Goal: Task Accomplishment & Management: Manage account settings

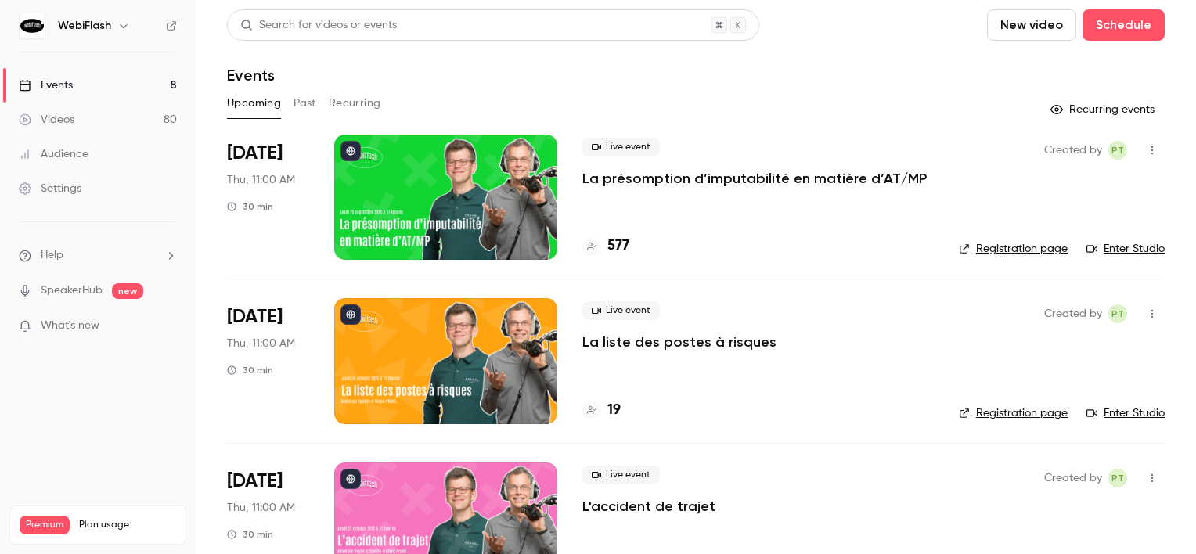
click at [370, 154] on div at bounding box center [445, 197] width 223 height 125
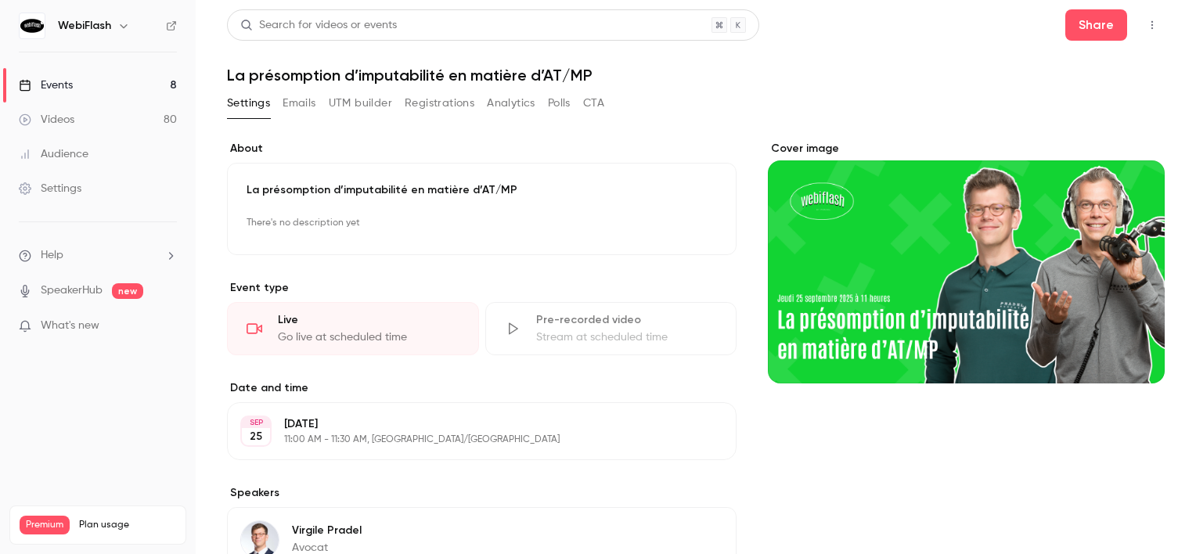
click at [467, 103] on button "Registrations" at bounding box center [440, 103] width 70 height 25
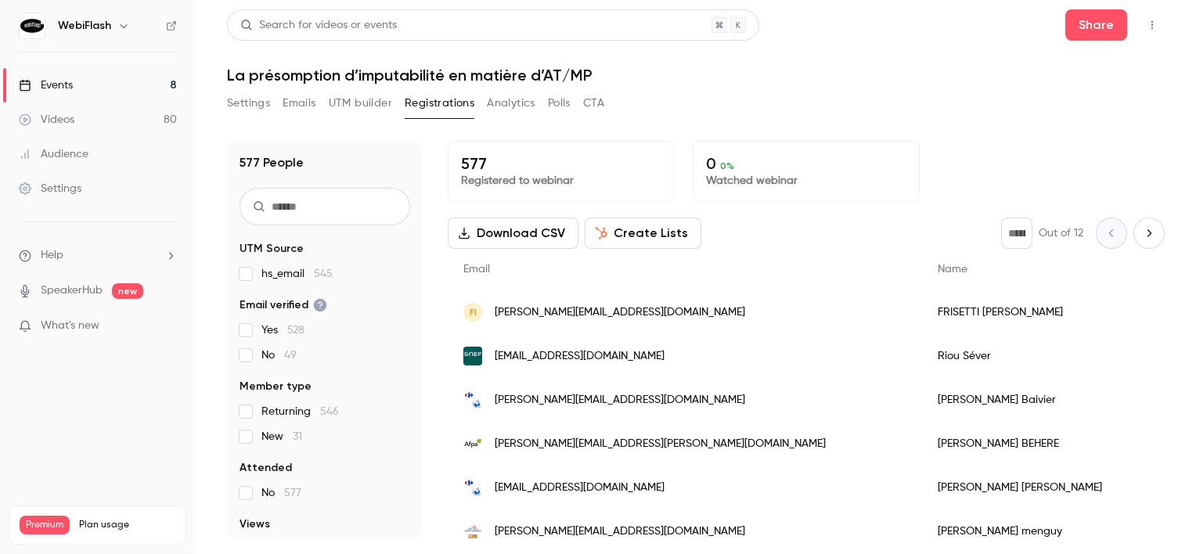
click at [1141, 231] on icon "Next page" at bounding box center [1149, 233] width 17 height 13
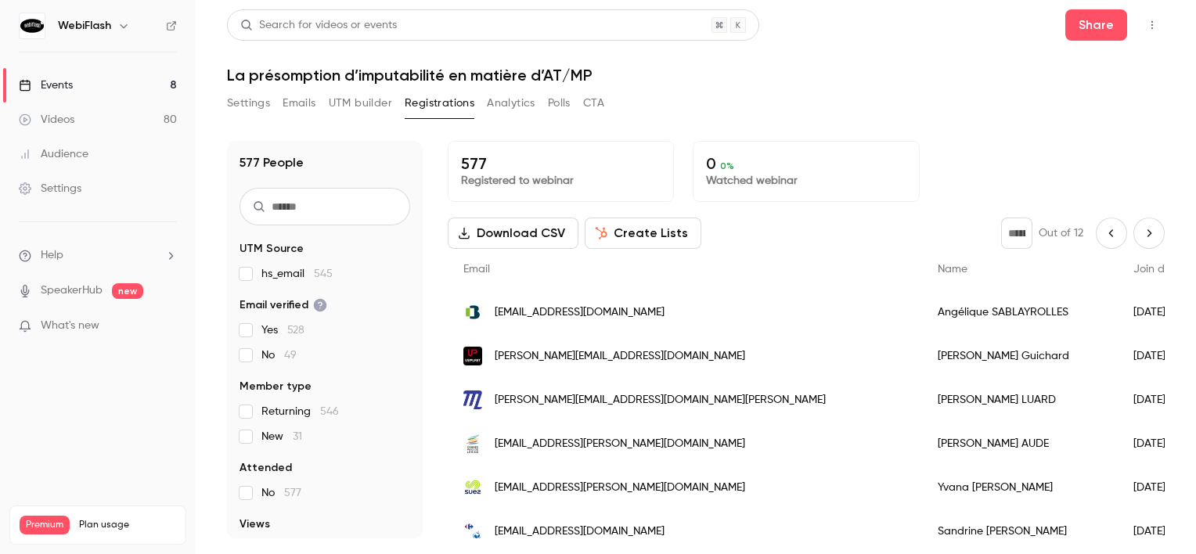
click at [1138, 226] on button "Next page" at bounding box center [1149, 233] width 31 height 31
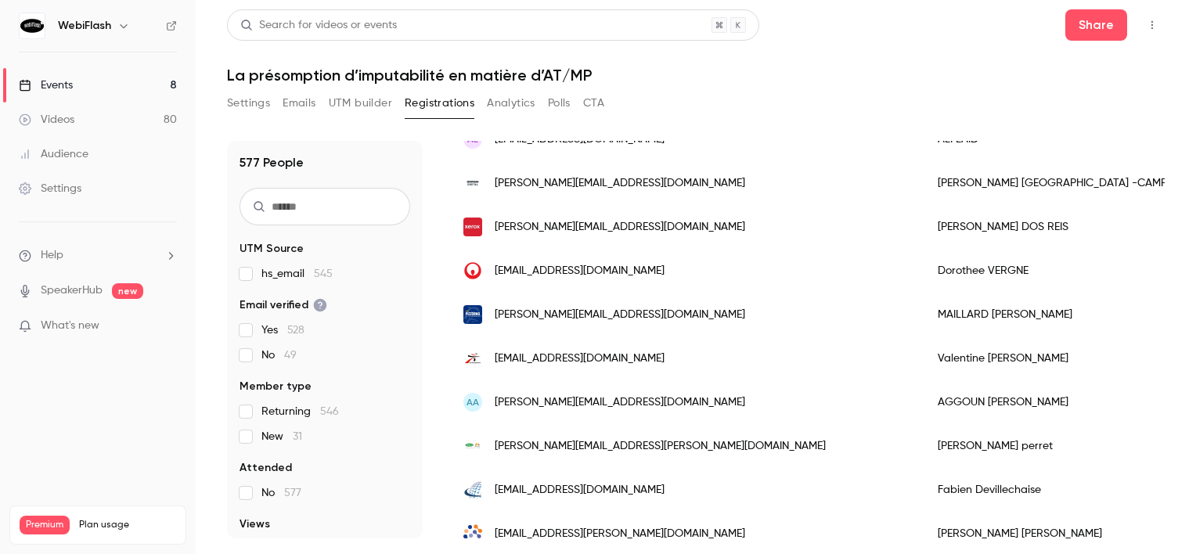
scroll to position [1644, 0]
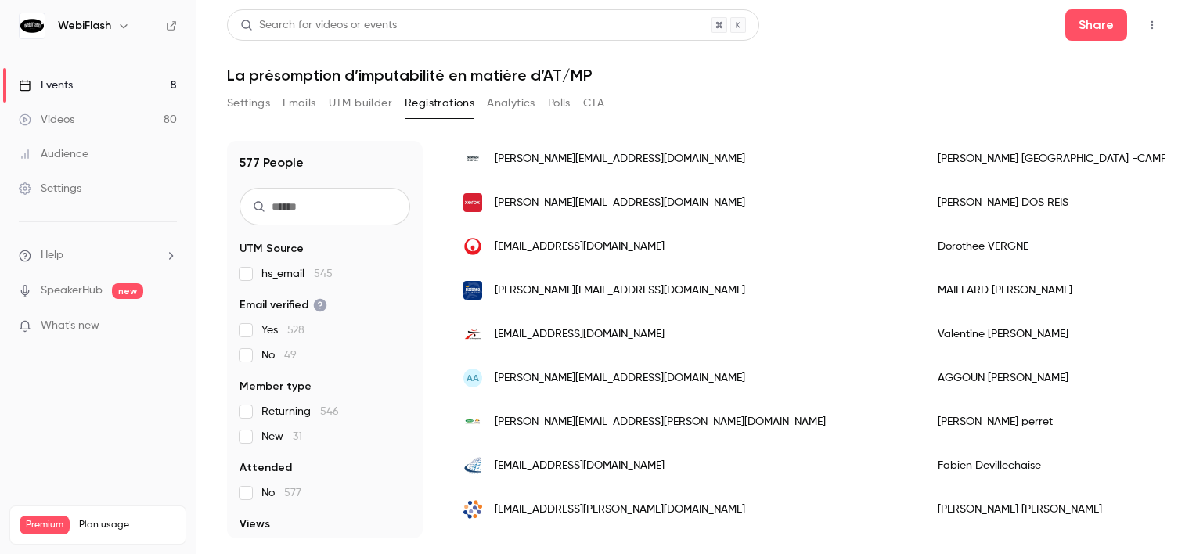
click at [630, 374] on span "[PERSON_NAME][EMAIL_ADDRESS][DOMAIN_NAME]" at bounding box center [620, 378] width 251 height 16
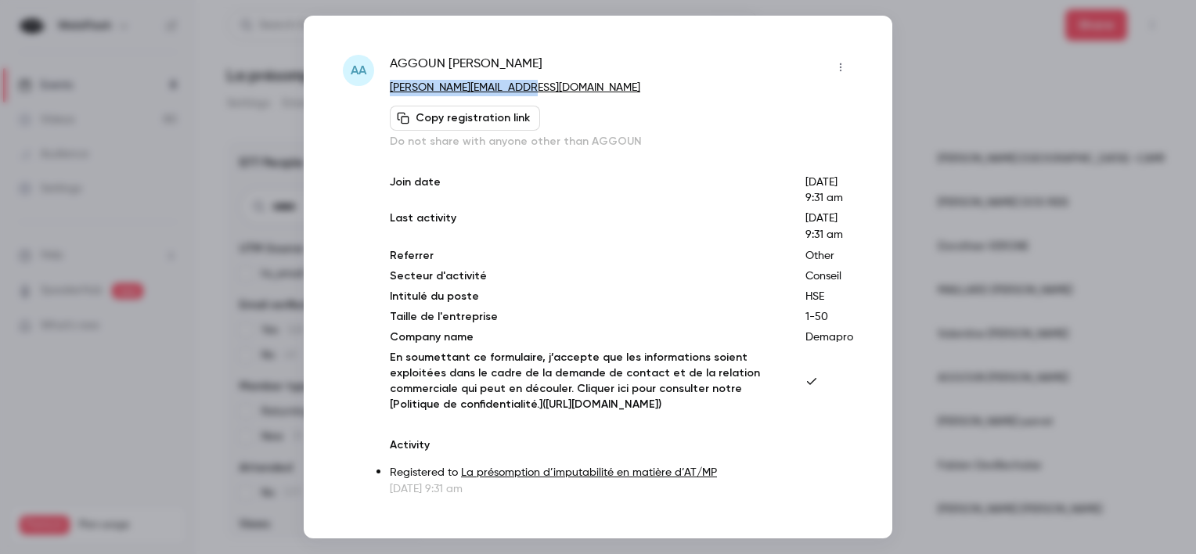
drag, startPoint x: 552, startPoint y: 81, endPoint x: 385, endPoint y: 93, distance: 167.2
click at [385, 93] on div "AA AGGOUN Ahmed [EMAIL_ADDRESS][DOMAIN_NAME] Copy registration link Do not shar…" at bounding box center [598, 276] width 511 height 442
copy link "[PERSON_NAME][EMAIL_ADDRESS][DOMAIN_NAME]"
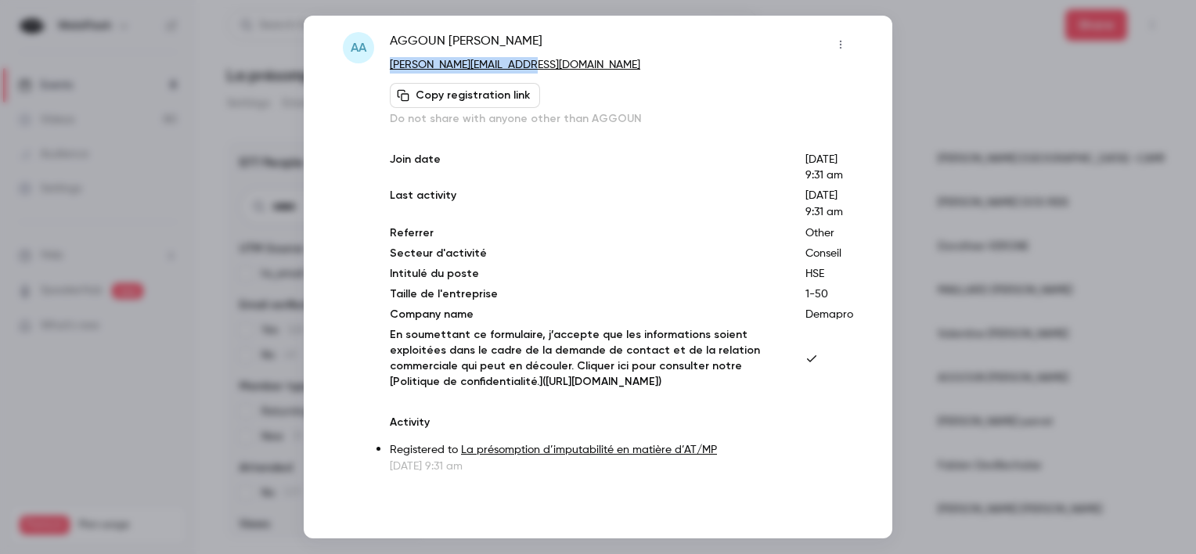
scroll to position [0, 0]
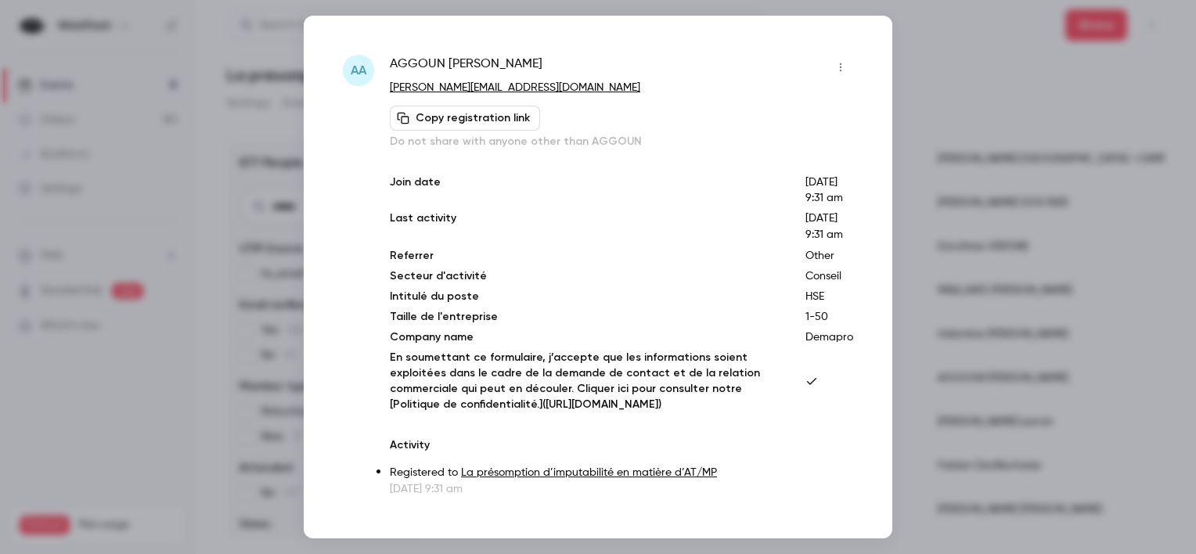
click at [1044, 319] on div at bounding box center [598, 277] width 1196 height 554
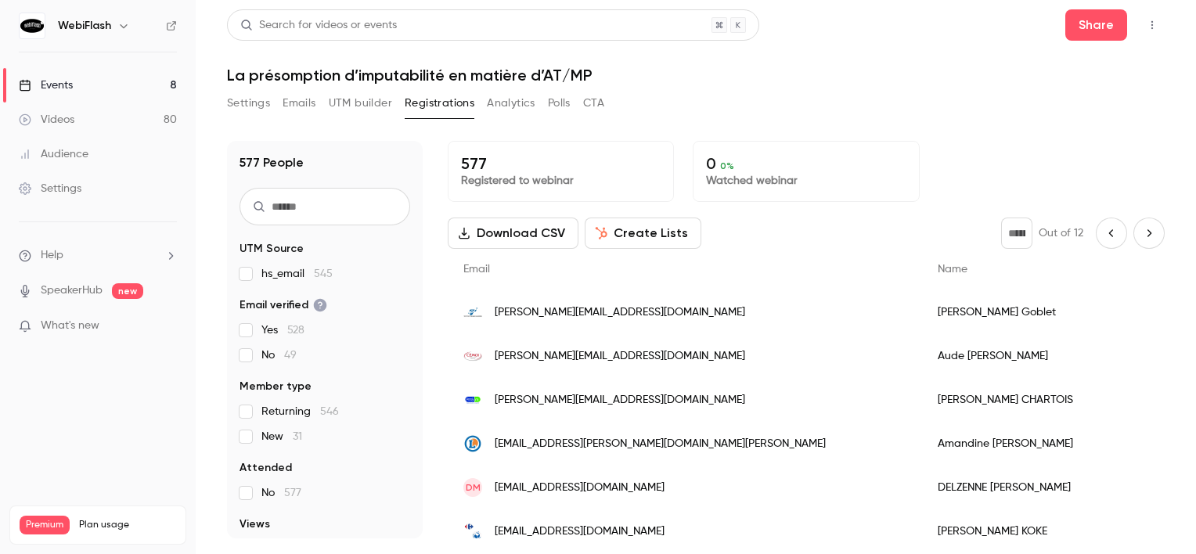
click at [1141, 233] on icon "Next page" at bounding box center [1149, 233] width 17 height 13
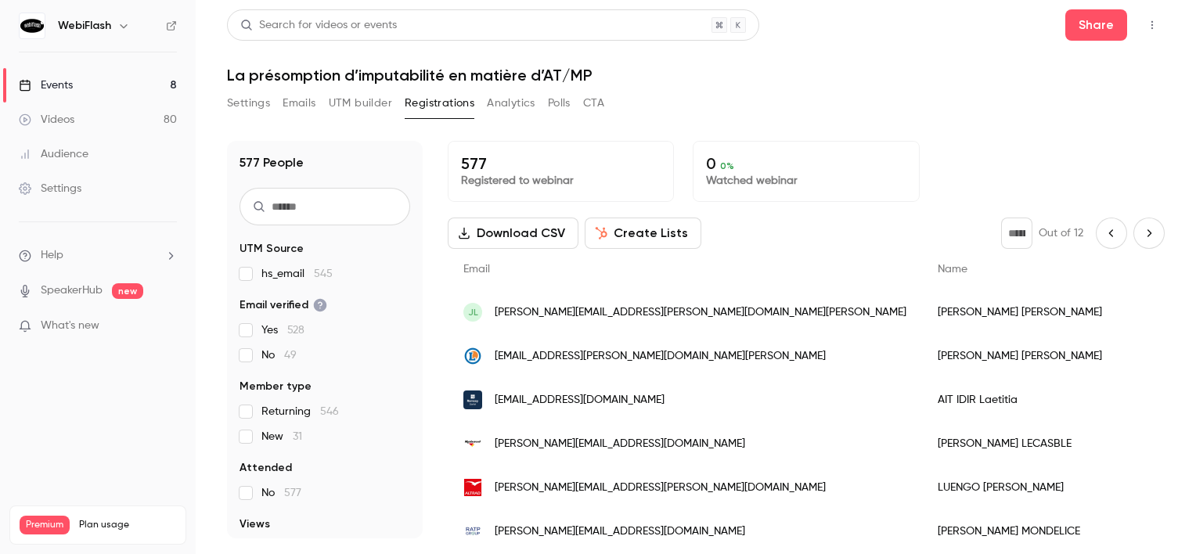
click at [1148, 232] on icon "Next page" at bounding box center [1150, 232] width 4 height 7
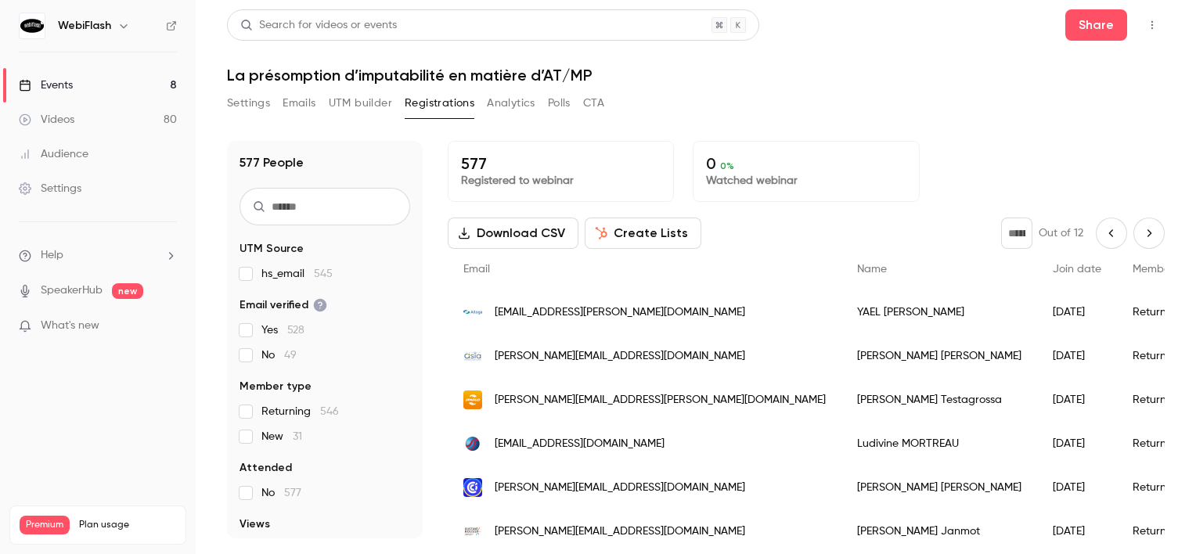
click at [1141, 229] on icon "Next page" at bounding box center [1149, 233] width 17 height 13
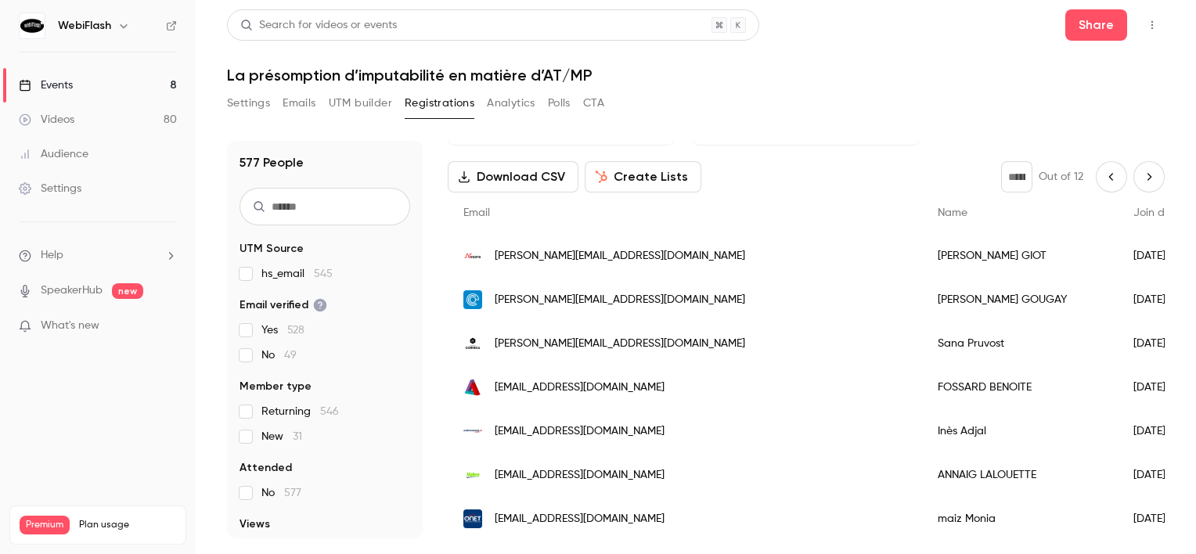
scroll to position [13, 0]
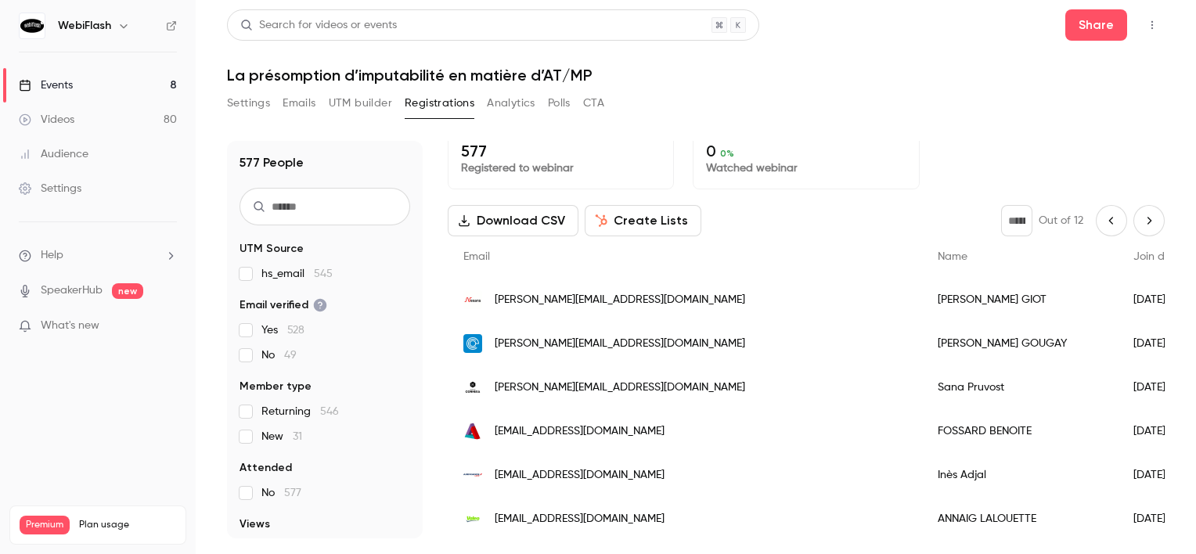
click at [1149, 228] on button "Next page" at bounding box center [1149, 220] width 31 height 31
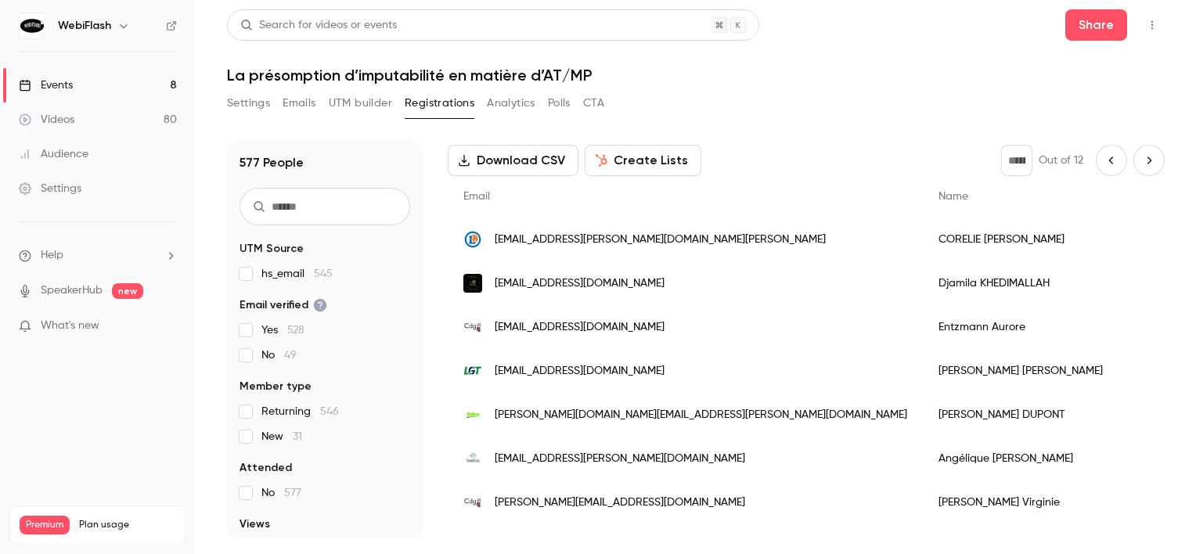
scroll to position [0, 0]
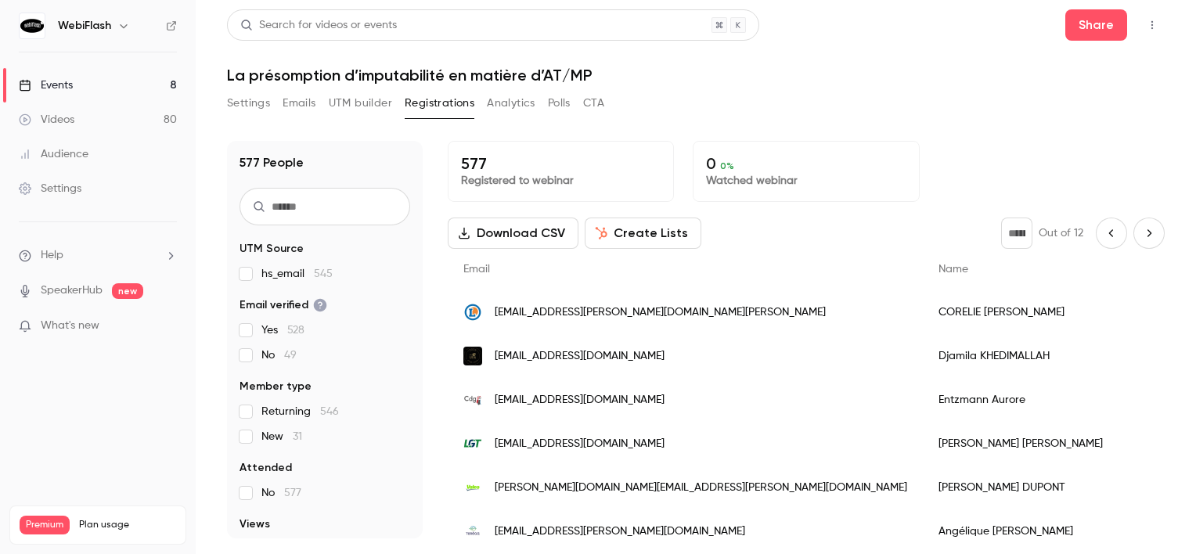
click at [1143, 233] on icon "Next page" at bounding box center [1149, 233] width 17 height 13
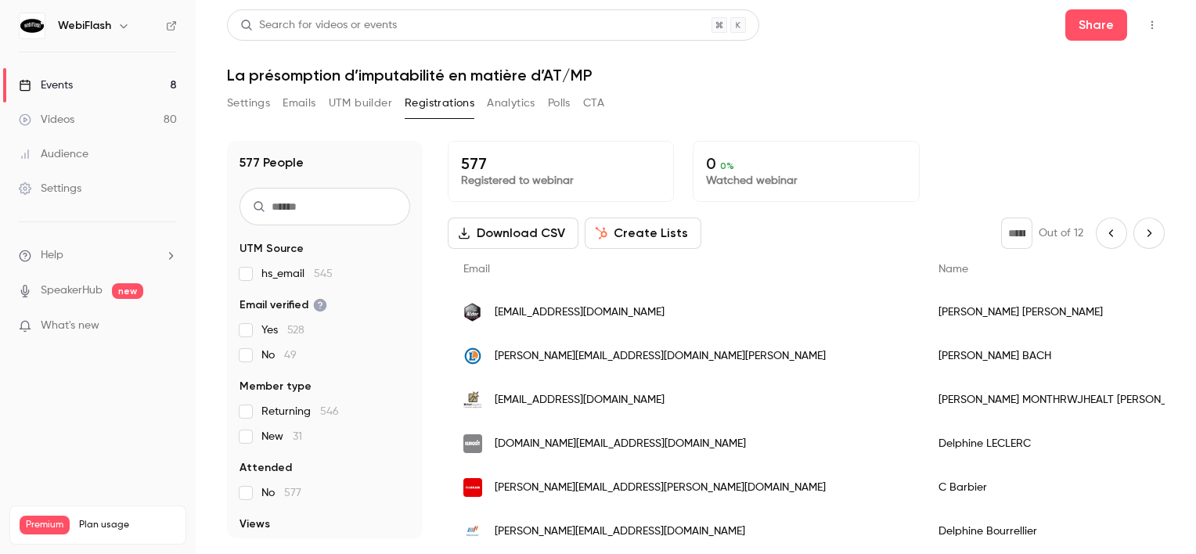
click at [1142, 222] on button "Next page" at bounding box center [1149, 233] width 31 height 31
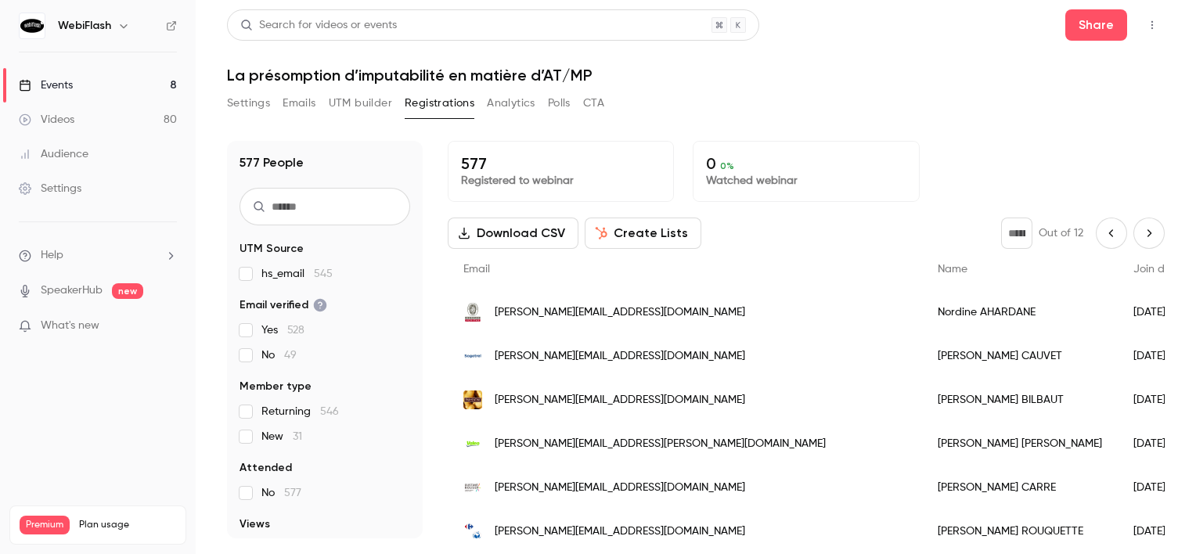
click at [1143, 232] on icon "Next page" at bounding box center [1149, 233] width 17 height 13
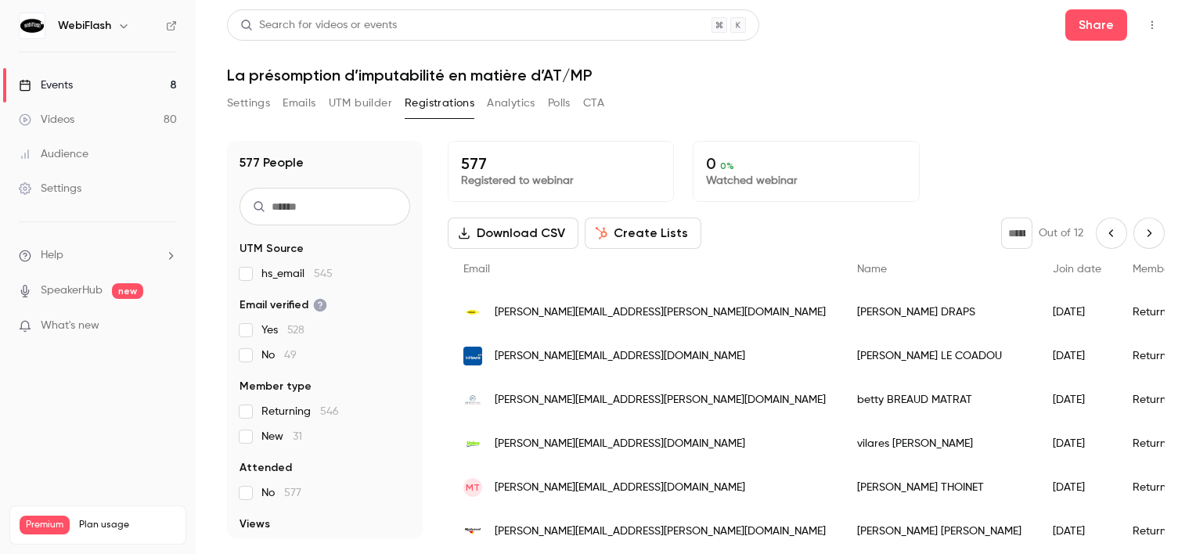
click at [1139, 225] on button "Next page" at bounding box center [1149, 233] width 31 height 31
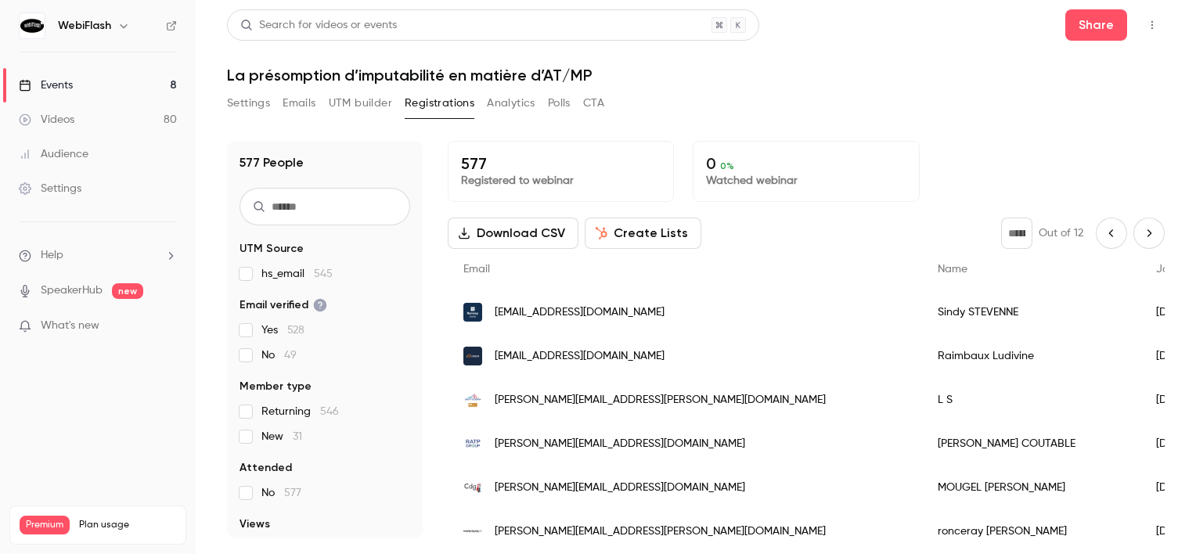
click at [1150, 229] on button "Next page" at bounding box center [1149, 233] width 31 height 31
type input "**"
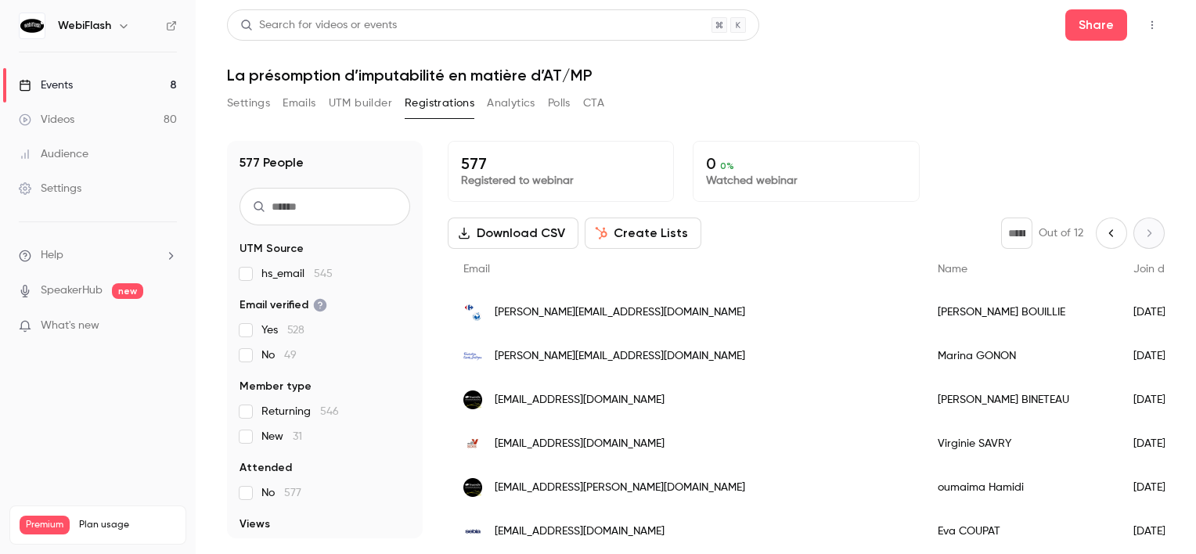
click at [91, 94] on link "Events 8" at bounding box center [98, 85] width 196 height 34
